Goal: Transaction & Acquisition: Purchase product/service

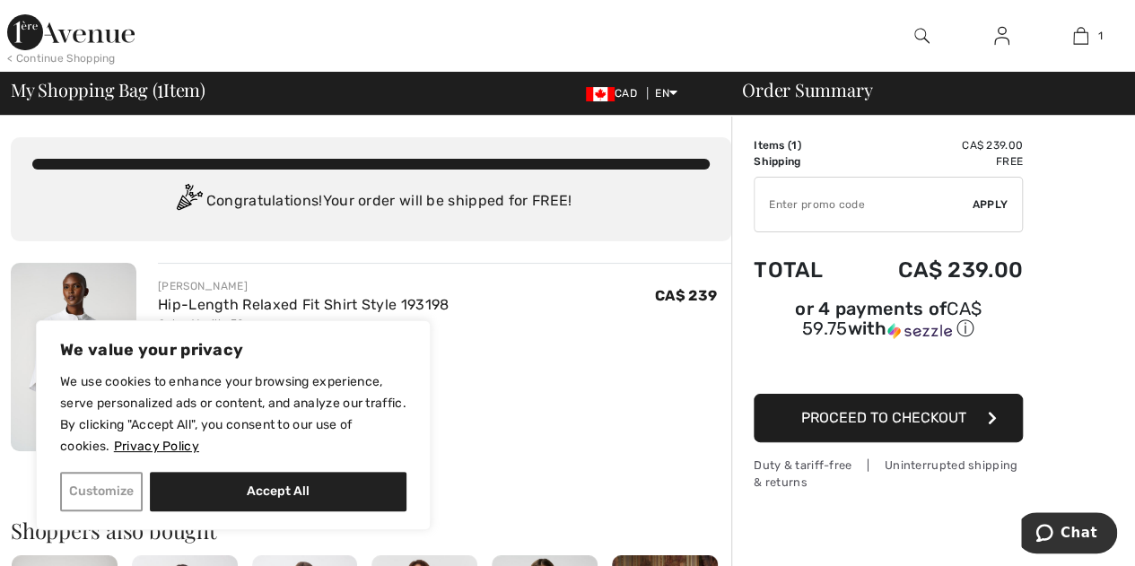
click at [126, 489] on button "Customize" at bounding box center [101, 491] width 83 height 39
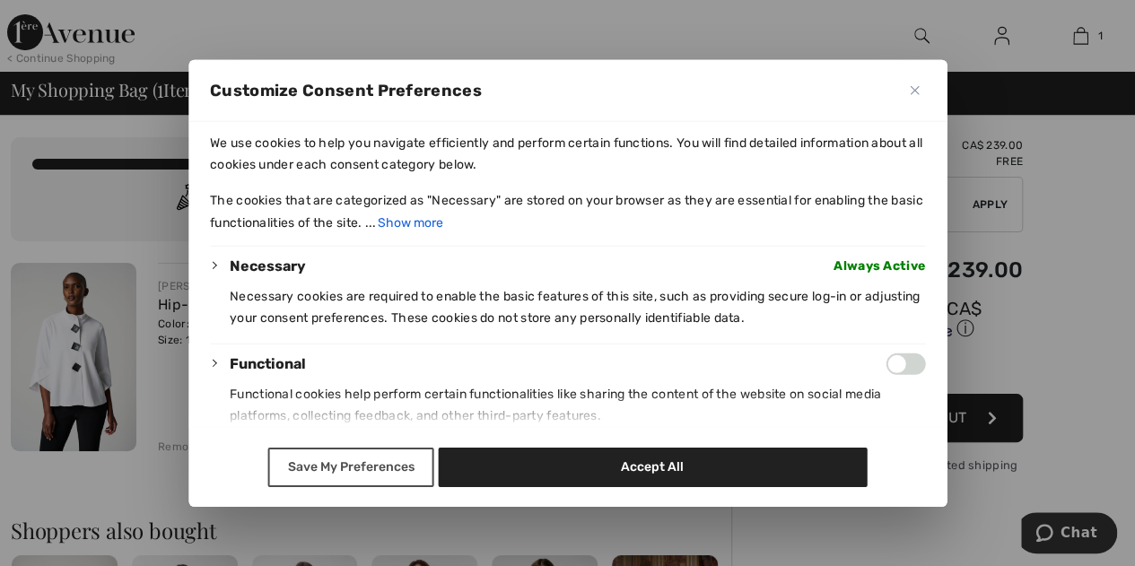
click at [370, 460] on button "Save My Preferences" at bounding box center [351, 467] width 166 height 39
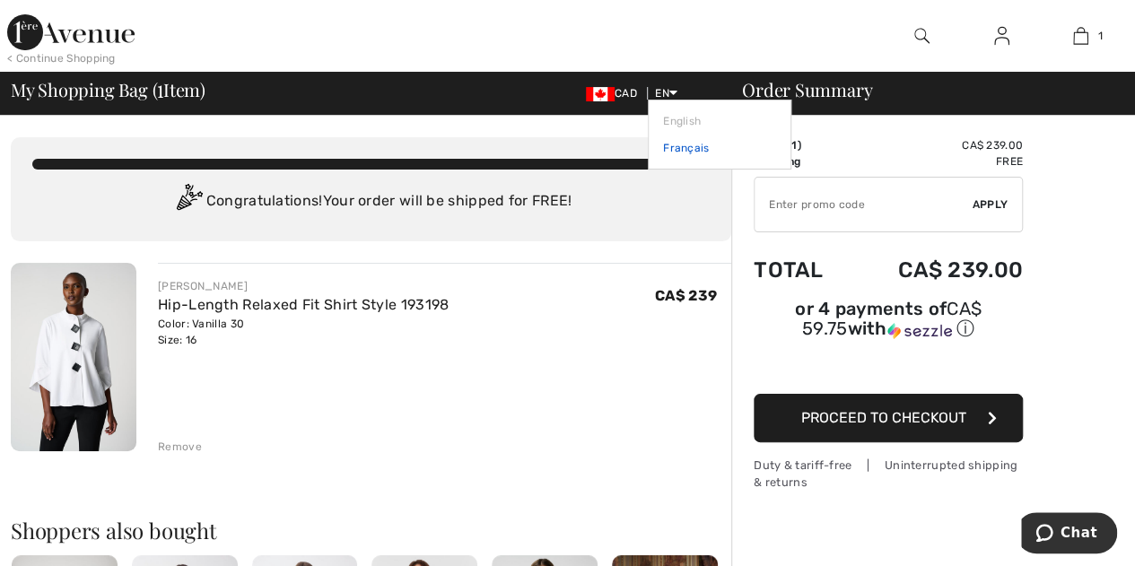
click at [674, 149] on link "Français" at bounding box center [719, 148] width 113 height 27
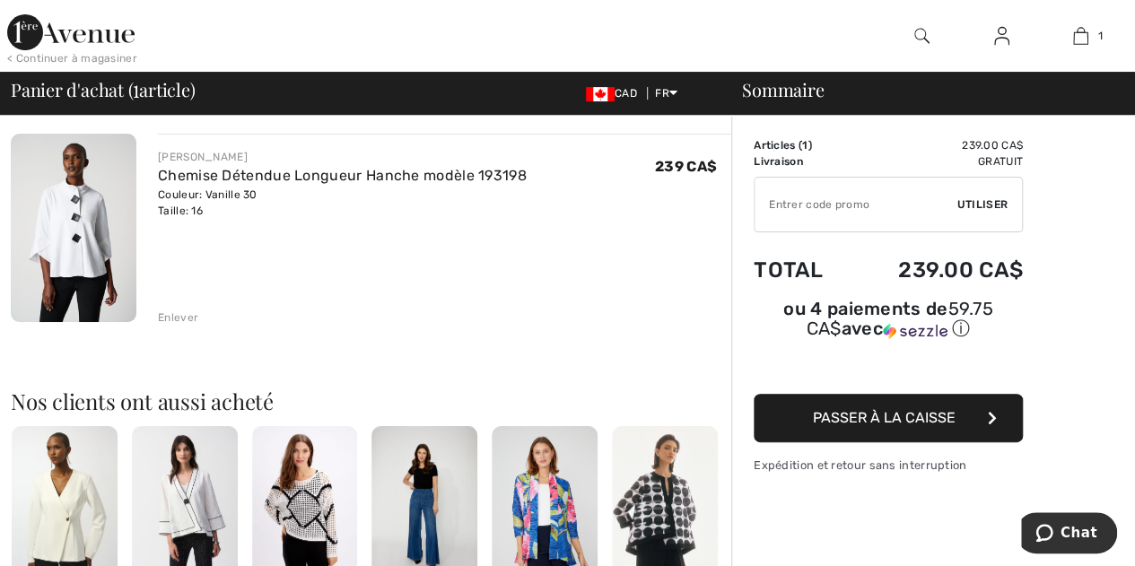
scroll to position [66, 0]
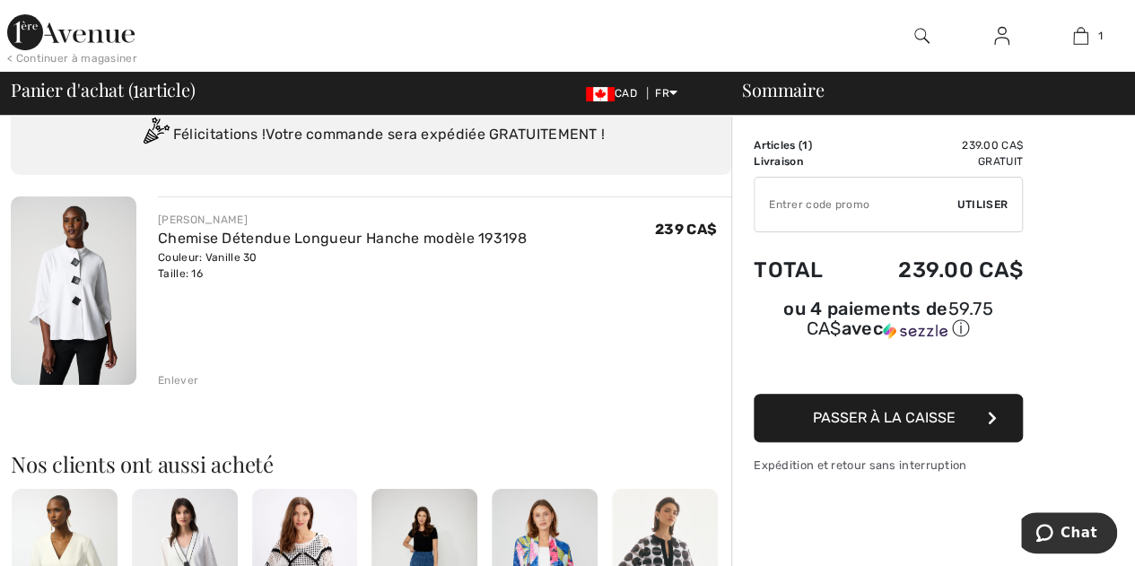
click at [822, 208] on input "TEXT" at bounding box center [855, 205] width 203 height 54
click at [820, 203] on input "TEXT" at bounding box center [855, 205] width 203 height 54
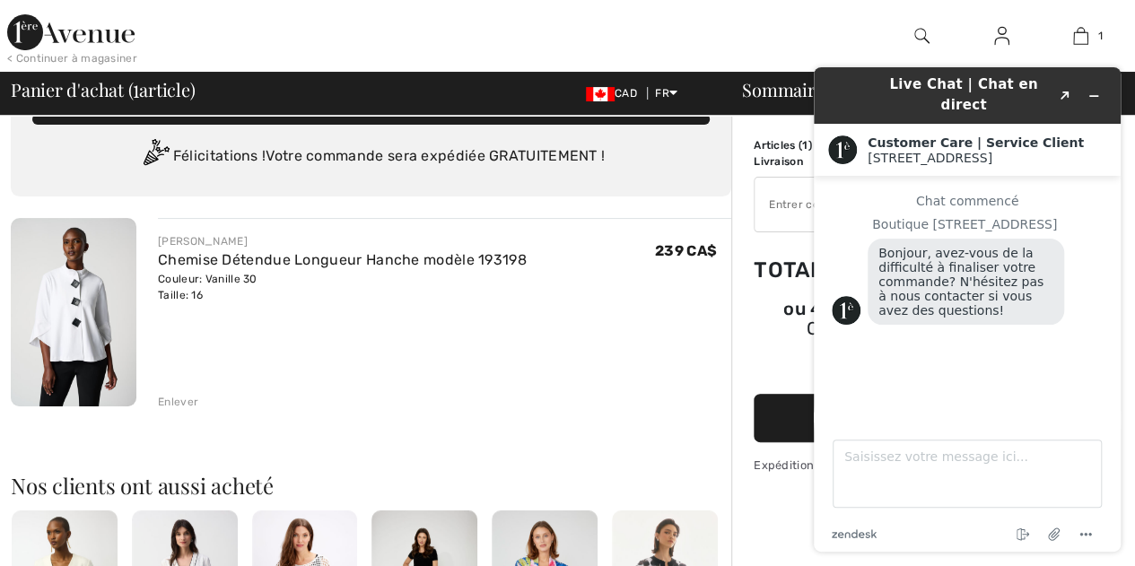
scroll to position [0, 0]
click at [416, 350] on div "JOSEPH RIBKOFF Chemise Détendue Longueur Hanche modèle 193198 Couleur: Vanille …" at bounding box center [444, 314] width 573 height 192
click at [508, 342] on div "JOSEPH RIBKOFF Chemise Détendue Longueur Hanche modèle 193198 Couleur: Vanille …" at bounding box center [444, 314] width 573 height 192
click at [490, 352] on div "JOSEPH RIBKOFF Chemise Détendue Longueur Hanche modèle 193198 Couleur: Vanille …" at bounding box center [444, 314] width 573 height 192
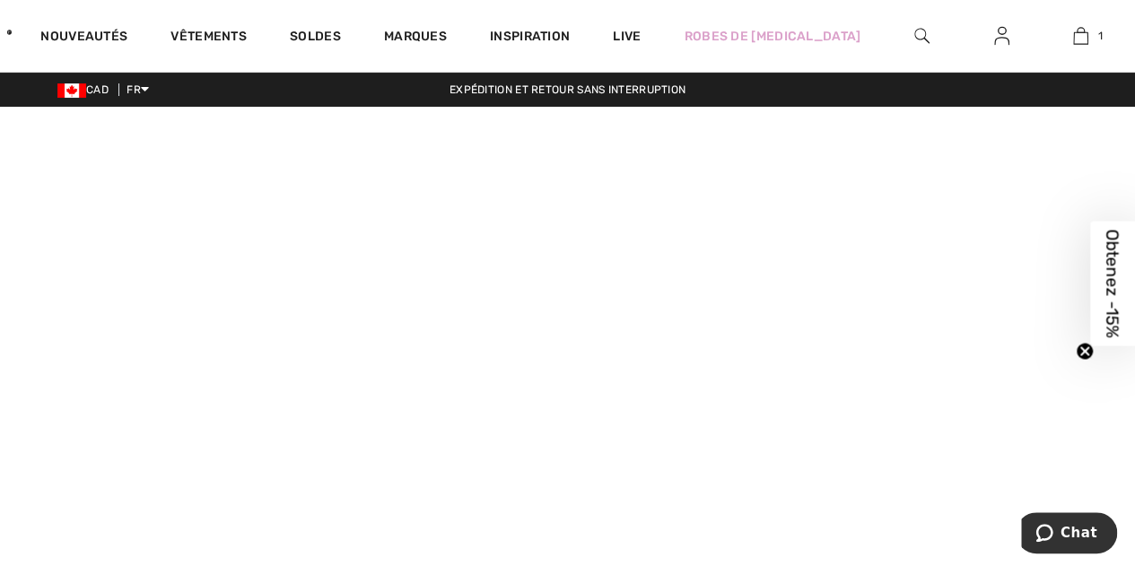
click at [1100, 284] on span "Obtenez -15%" at bounding box center [1112, 283] width 45 height 125
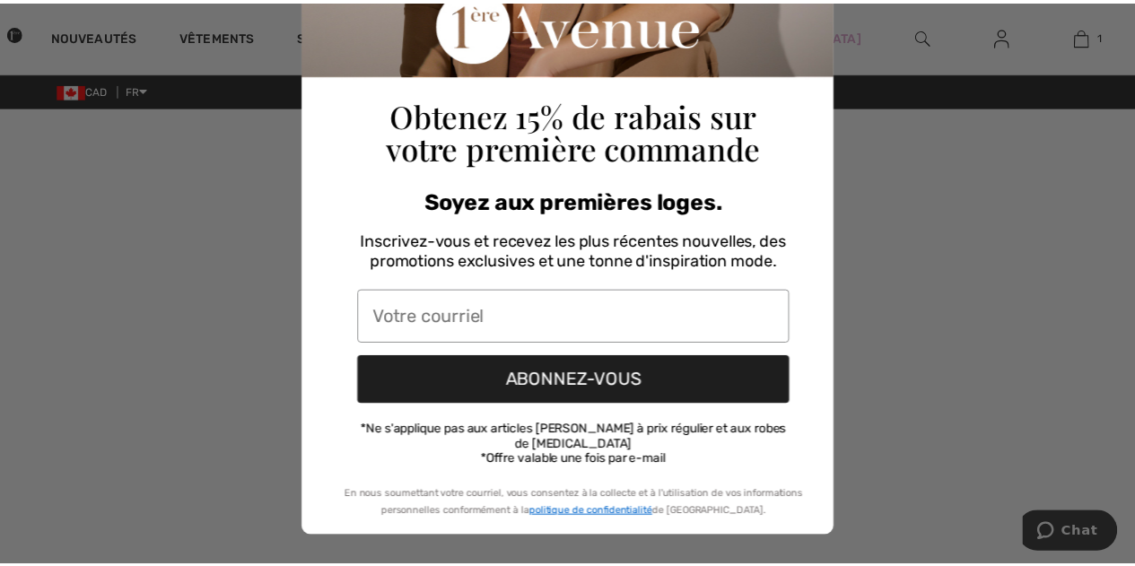
scroll to position [272, 0]
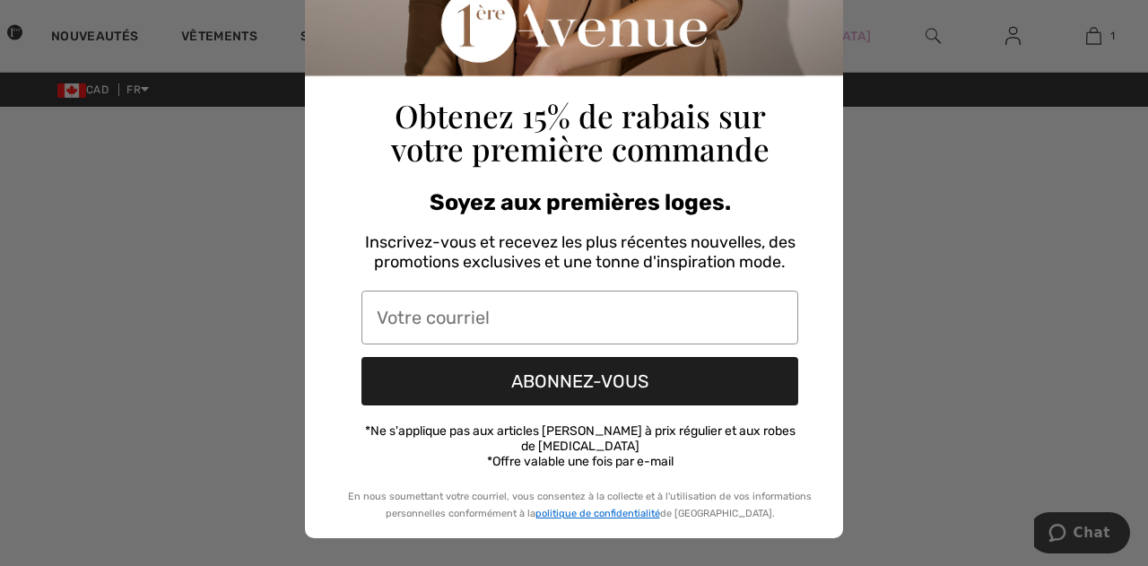
click at [879, 313] on div "Close dialog Obtenez 15% de rabais sur votre première commande Soyez aux premiè…" at bounding box center [574, 283] width 1148 height 566
